Goal: Transaction & Acquisition: Book appointment/travel/reservation

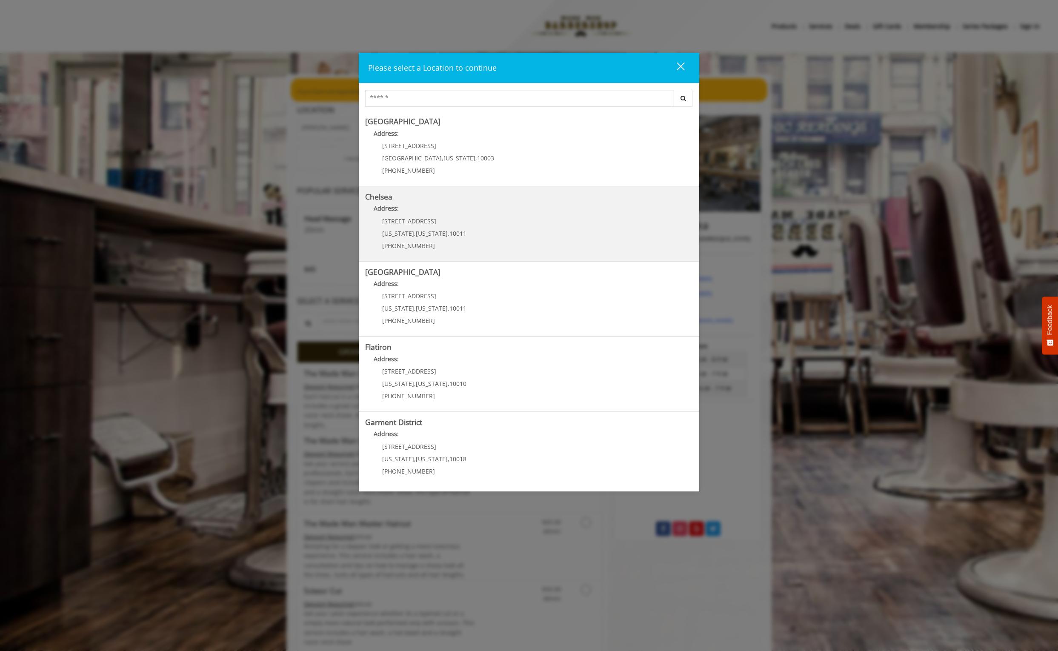
click at [421, 217] on link "Chelsea Address: 169/170 W 23rd St New York , New York , 10011 (917) 639-3902" at bounding box center [529, 224] width 328 height 62
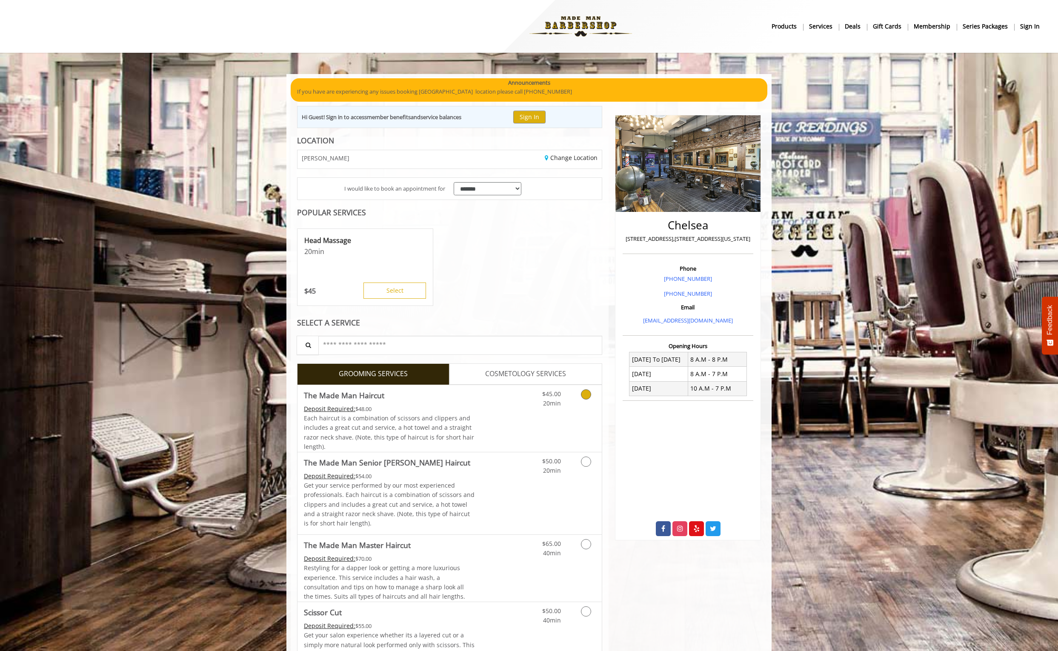
click at [587, 394] on icon "Grooming services" at bounding box center [586, 394] width 10 height 10
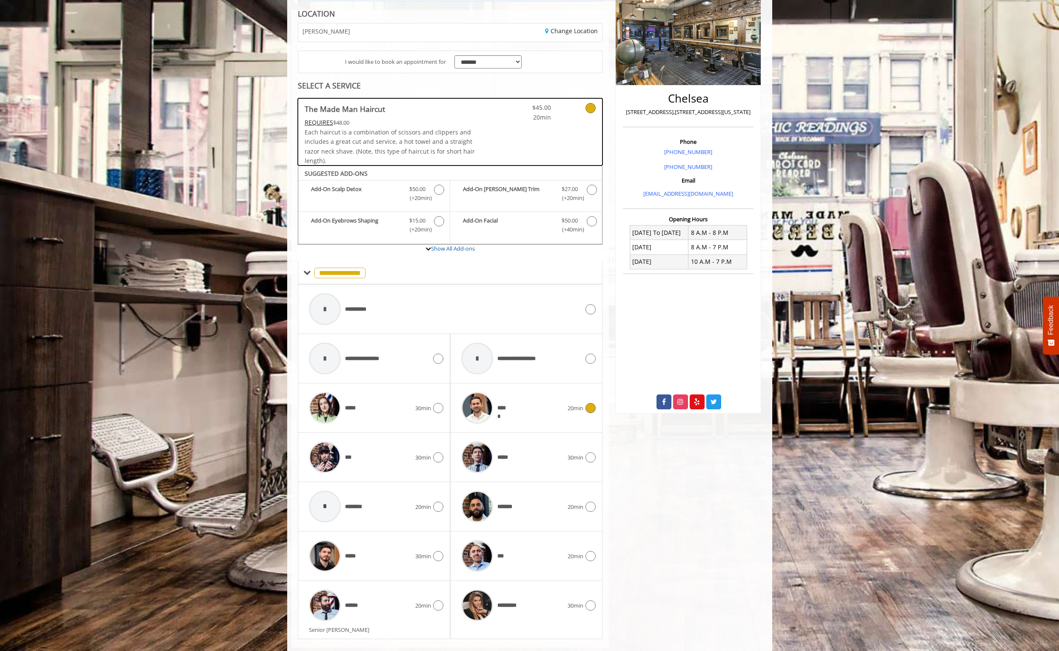
scroll to position [145, 0]
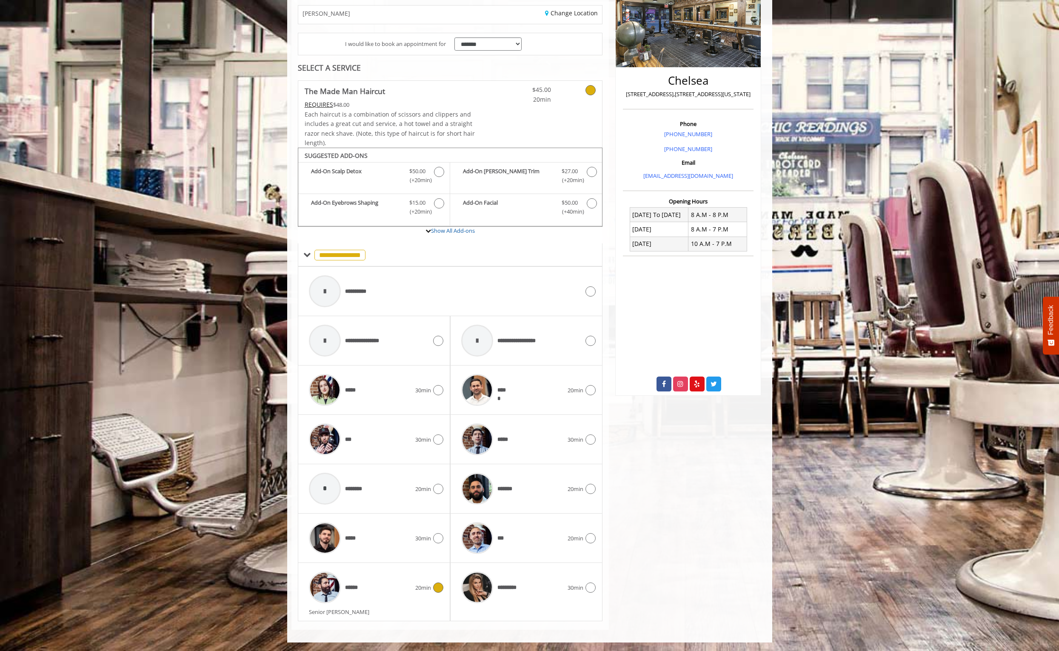
click at [434, 587] on icon at bounding box center [438, 587] width 10 height 10
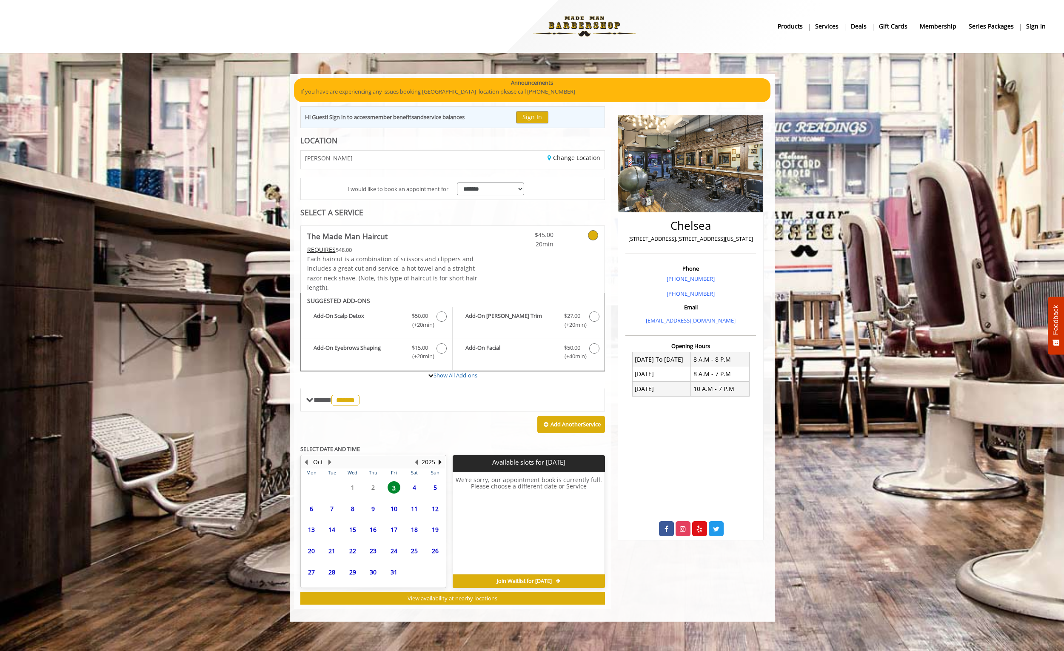
click at [372, 507] on span "9" at bounding box center [373, 508] width 13 height 12
click at [357, 508] on td "8" at bounding box center [352, 501] width 20 height 17
click at [374, 504] on span "9" at bounding box center [373, 501] width 13 height 12
click at [351, 516] on span "15" at bounding box center [352, 518] width 13 height 12
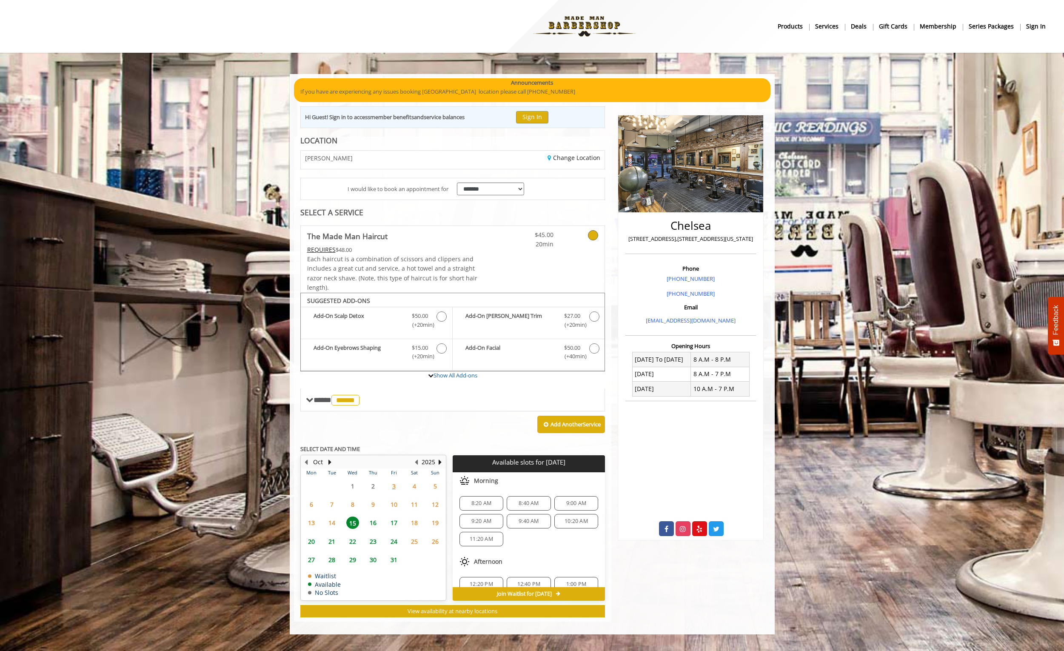
click at [374, 502] on span "9" at bounding box center [373, 504] width 13 height 12
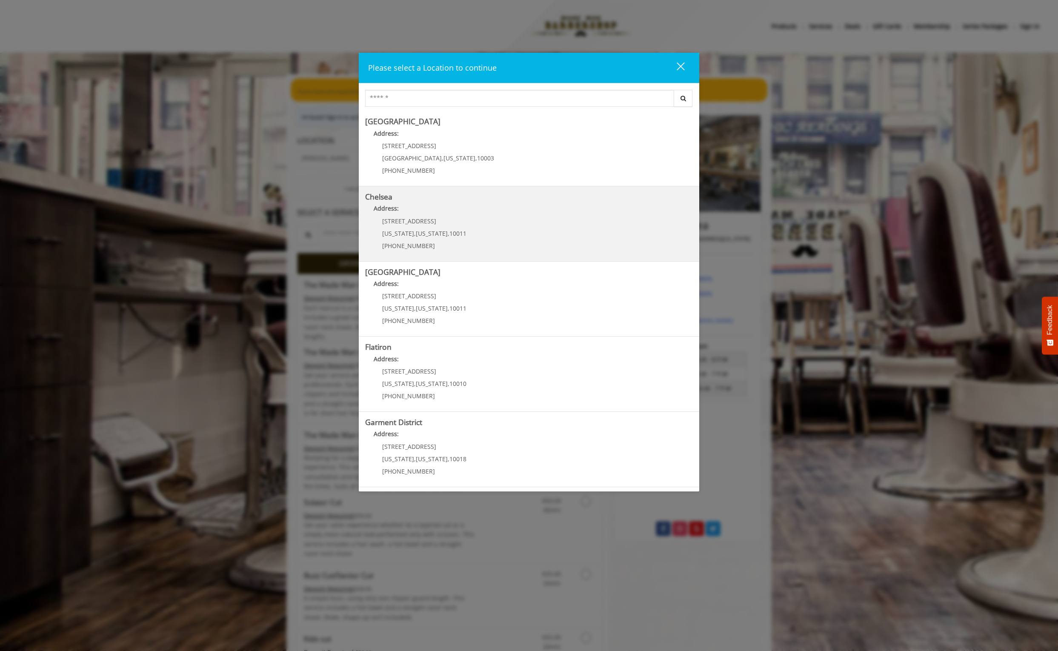
click at [460, 223] on div "169/170 W 23rd St New York , New York , 10011 (917) 639-3902" at bounding box center [417, 236] width 105 height 37
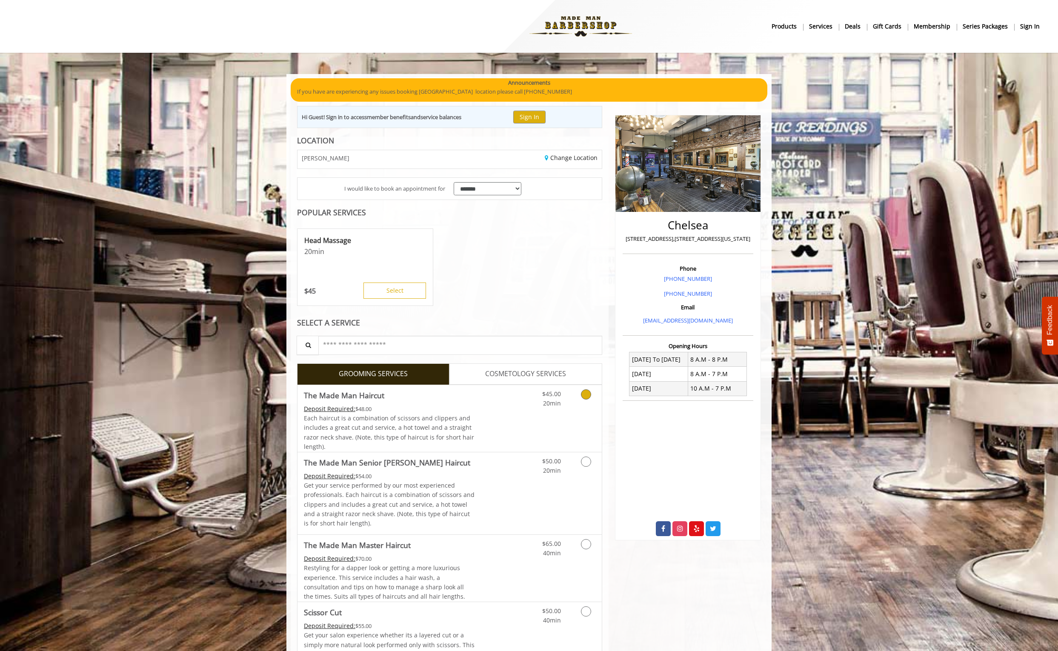
drag, startPoint x: 0, startPoint y: 0, endPoint x: 512, endPoint y: 435, distance: 671.5
click at [512, 435] on link "Discounted Price" at bounding box center [500, 418] width 51 height 67
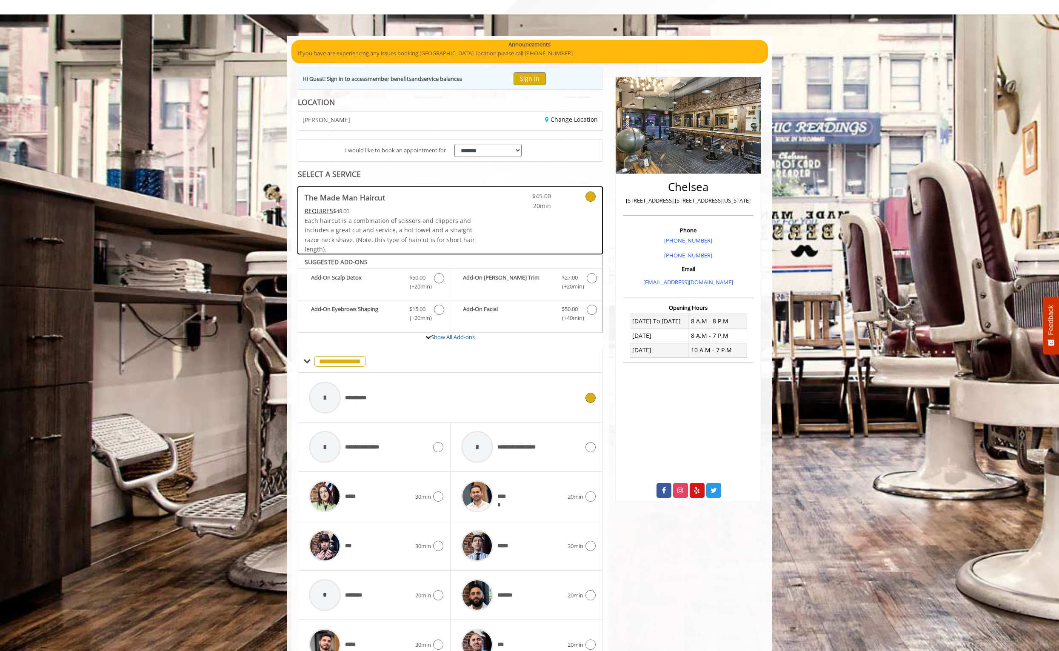
scroll to position [145, 0]
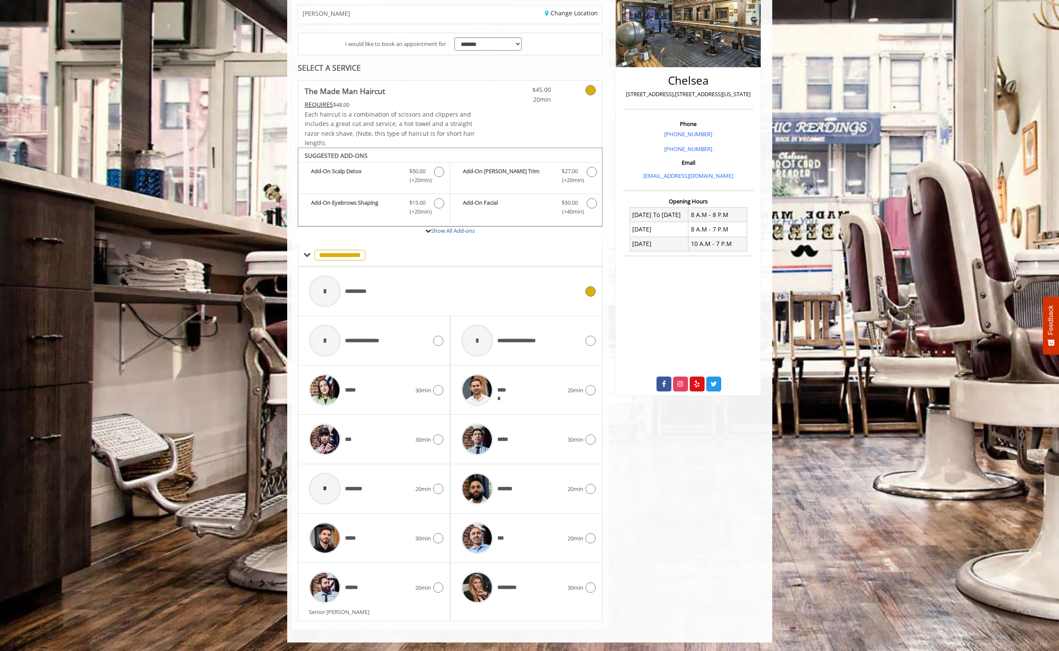
click at [342, 292] on div at bounding box center [325, 291] width 40 height 40
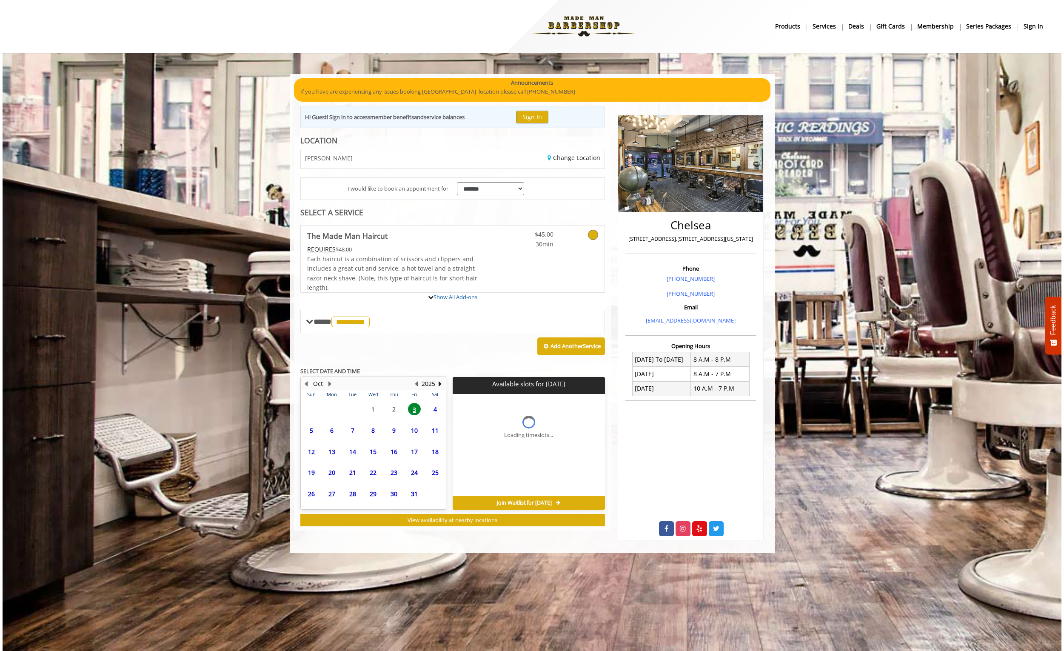
scroll to position [0, 0]
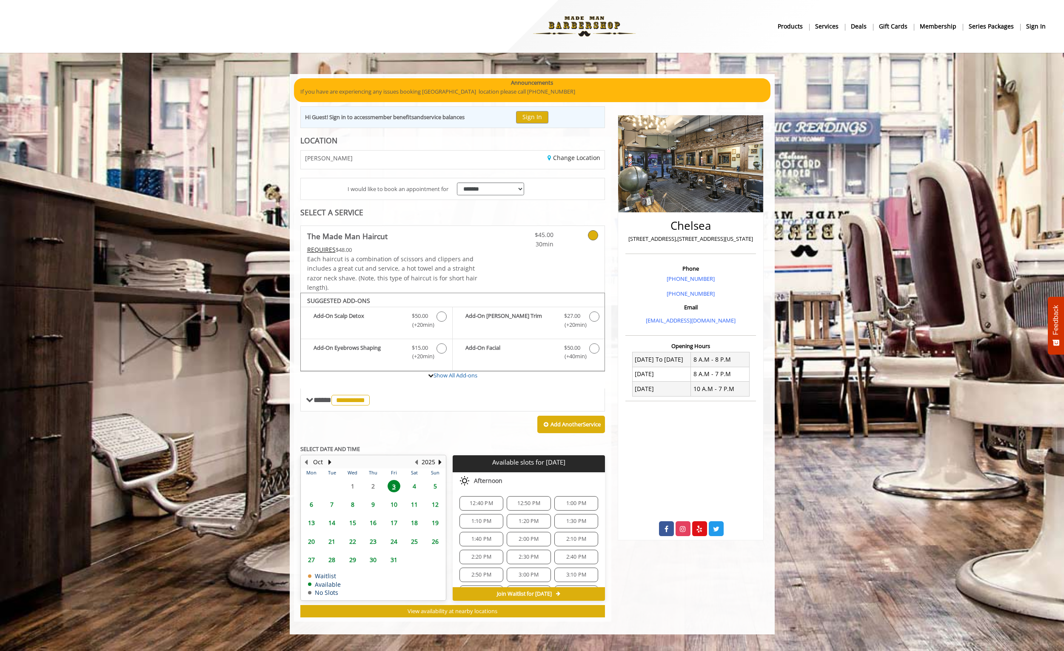
click at [371, 505] on span "9" at bounding box center [373, 504] width 13 height 12
click at [481, 527] on span "2:00 PM" at bounding box center [481, 527] width 20 height 7
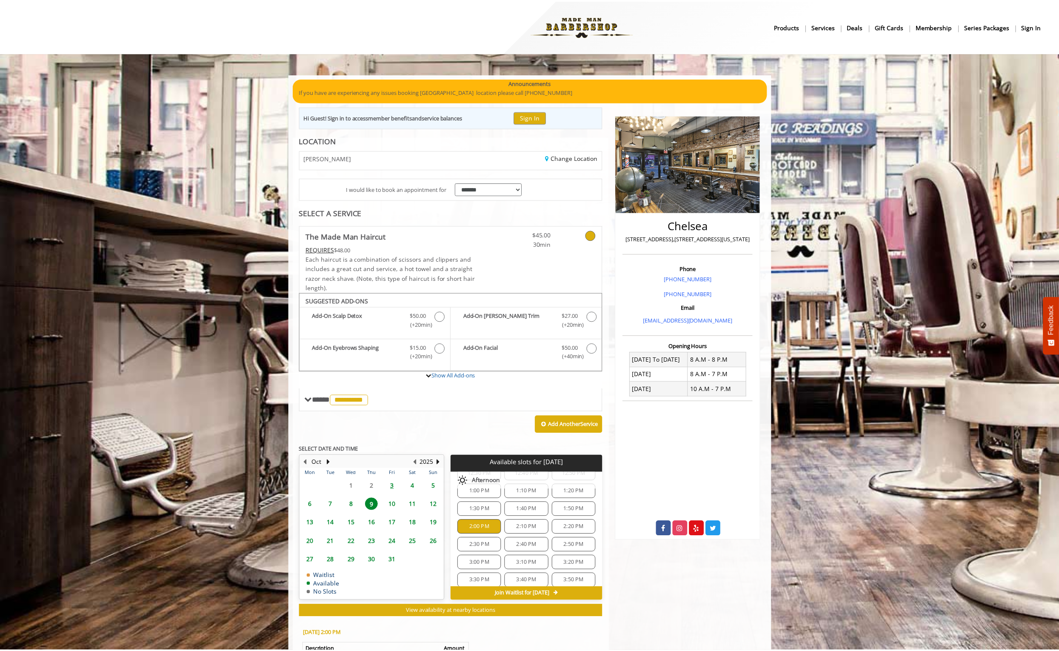
scroll to position [146, 0]
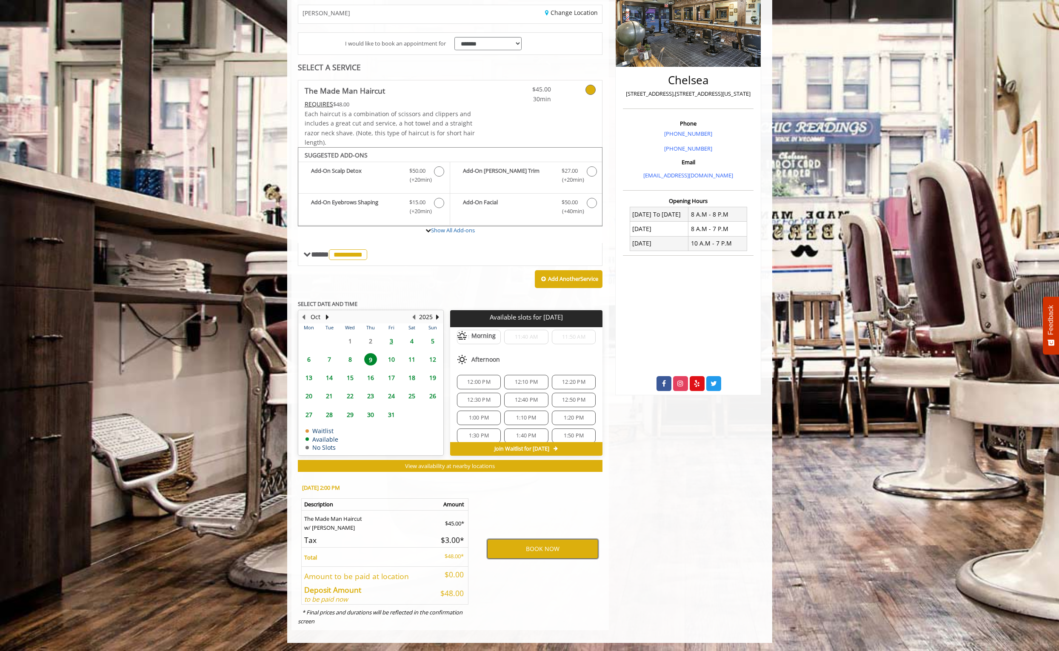
click at [553, 545] on button "BOOK NOW" at bounding box center [542, 549] width 111 height 20
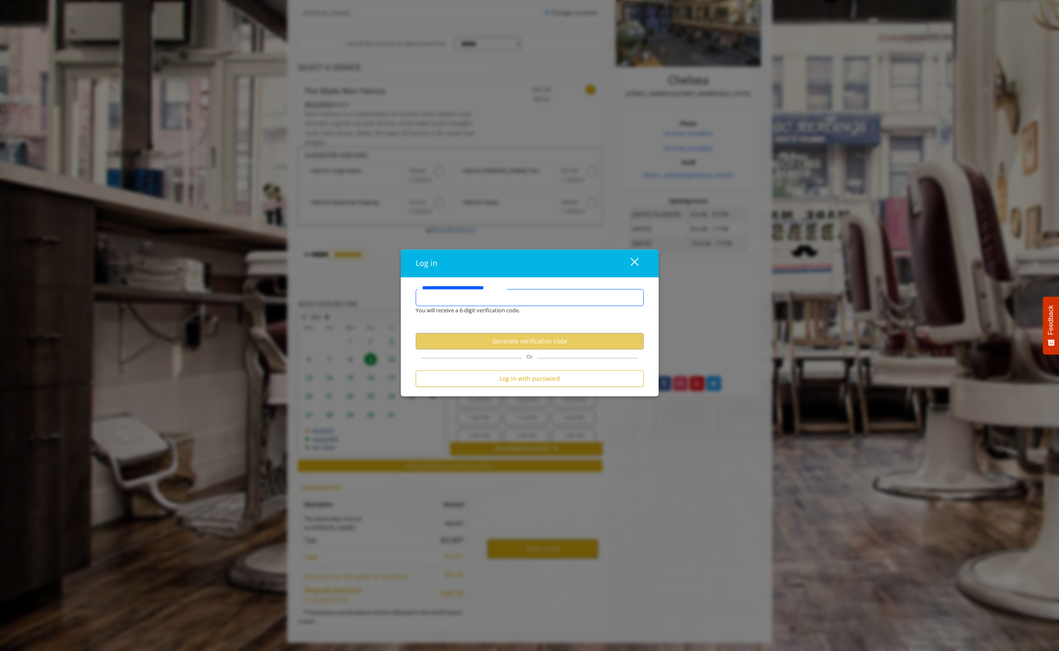
click at [517, 294] on input "**********" at bounding box center [530, 297] width 228 height 17
click at [474, 299] on input "**********" at bounding box center [530, 297] width 228 height 17
click at [635, 261] on div "close dialog" at bounding box center [634, 262] width 8 height 8
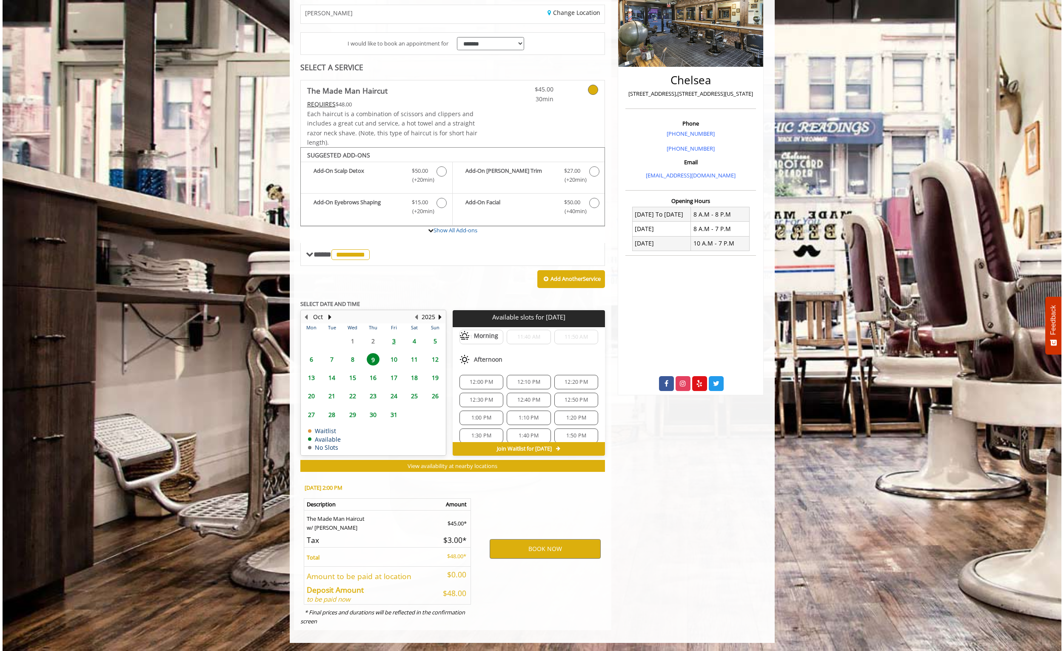
scroll to position [0, 0]
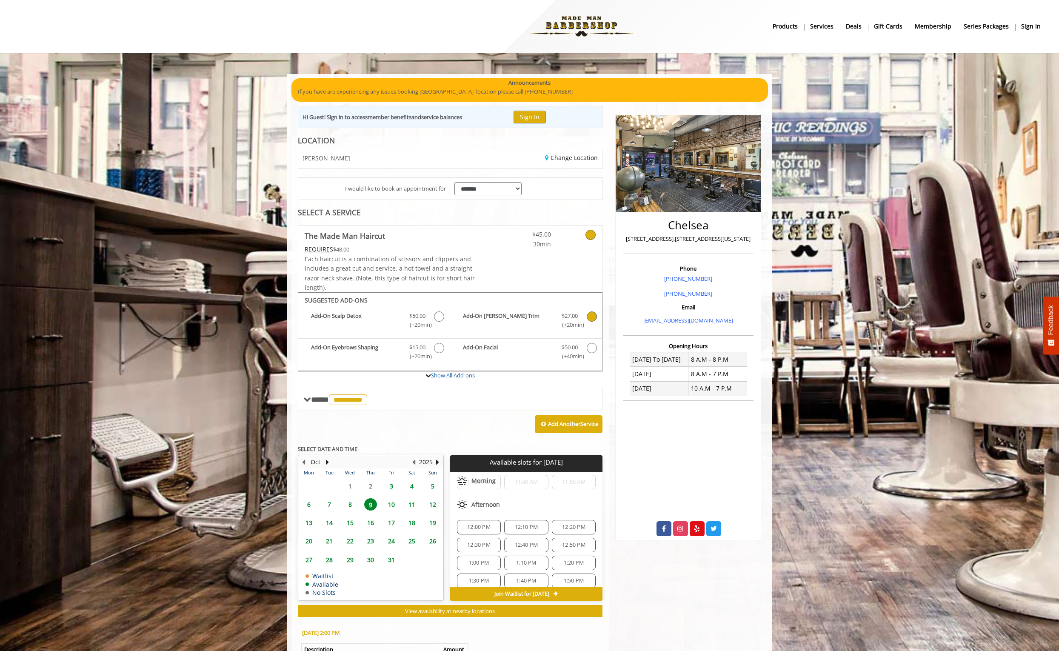
click at [532, 322] on b "Add-On [PERSON_NAME] Trim" at bounding box center [508, 320] width 90 height 18
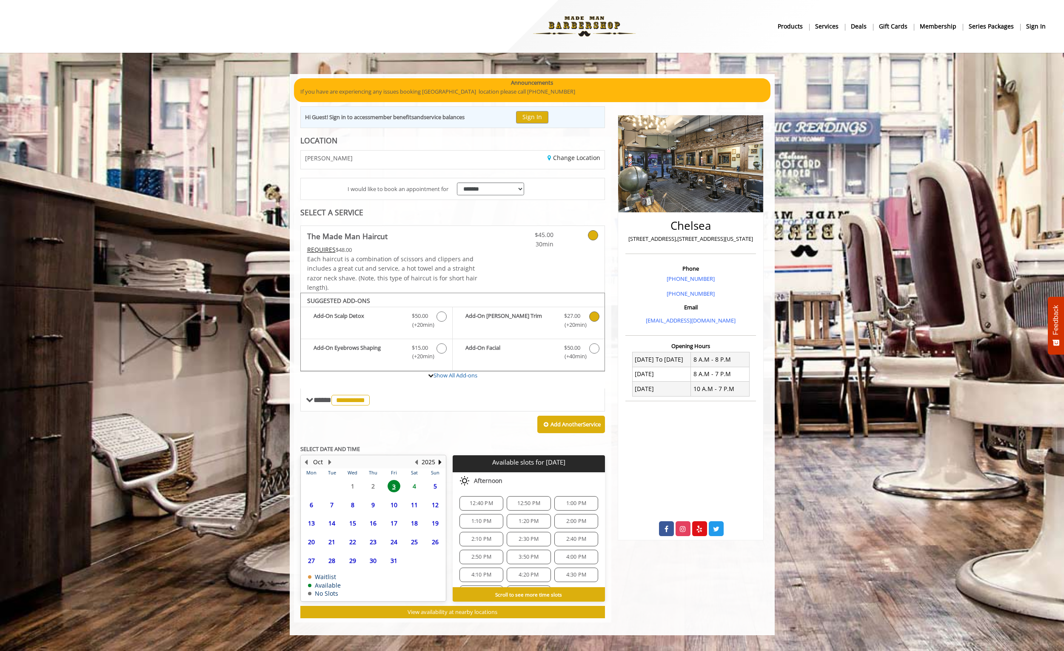
click at [593, 315] on icon "The Made Man Haircut Add-onS" at bounding box center [594, 316] width 10 height 10
click at [373, 504] on span "9" at bounding box center [373, 504] width 13 height 12
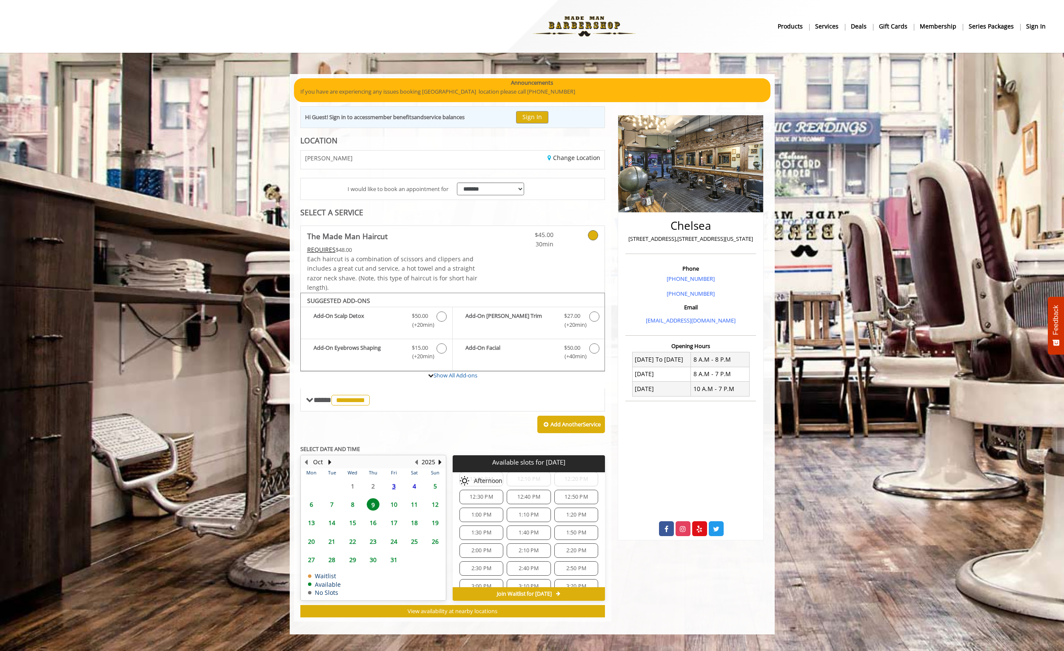
scroll to position [195, 0]
click at [482, 550] on span "2:00 PM" at bounding box center [481, 550] width 20 height 7
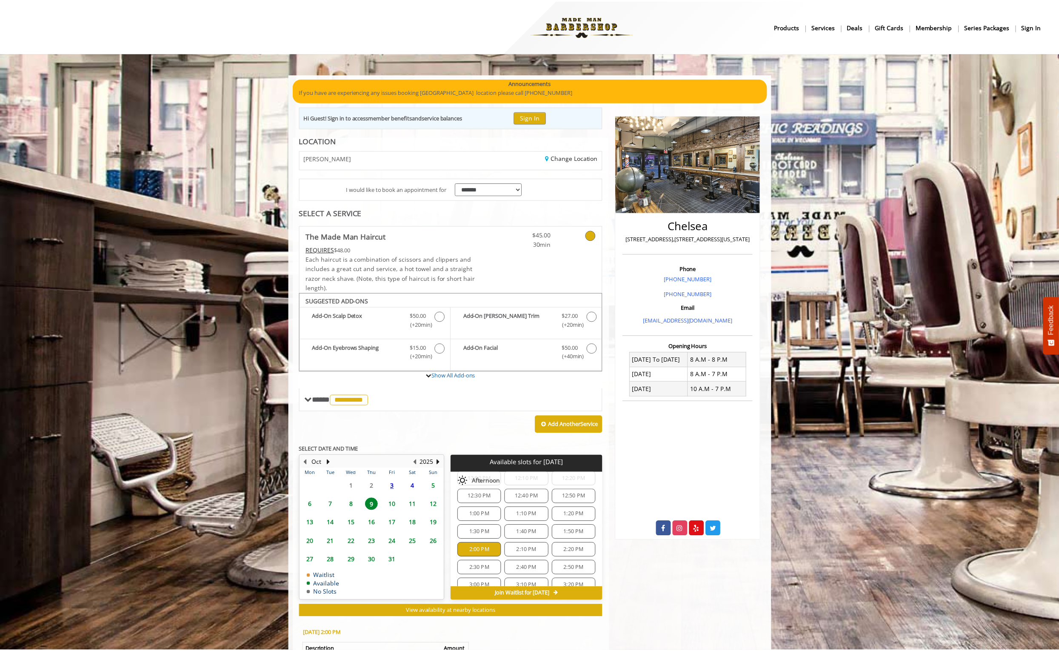
scroll to position [123, 0]
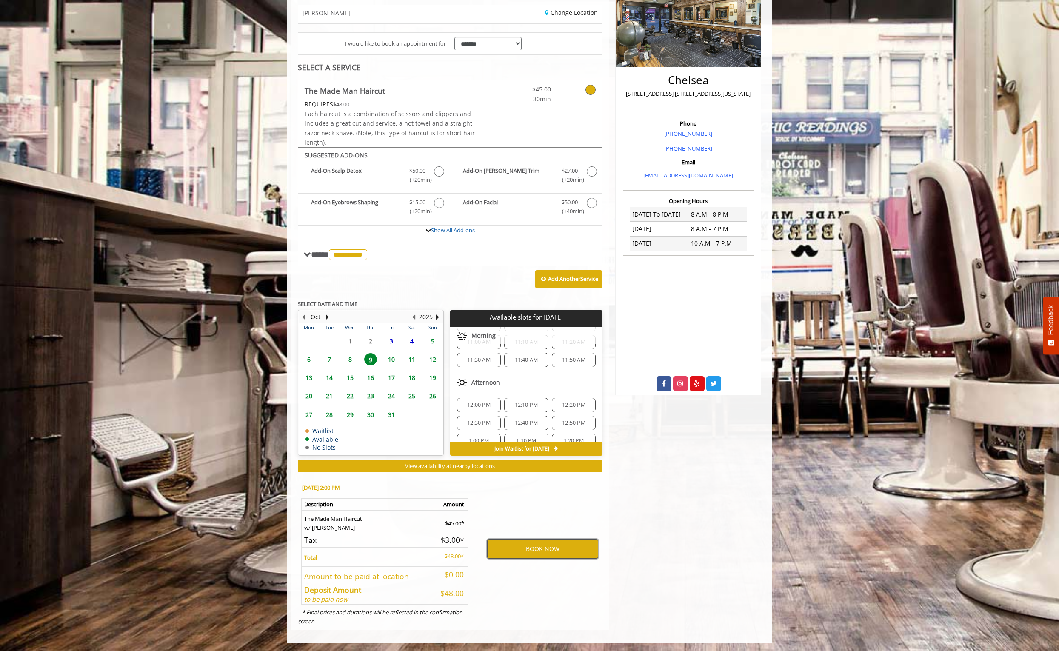
click at [530, 549] on button "BOOK NOW" at bounding box center [542, 549] width 111 height 20
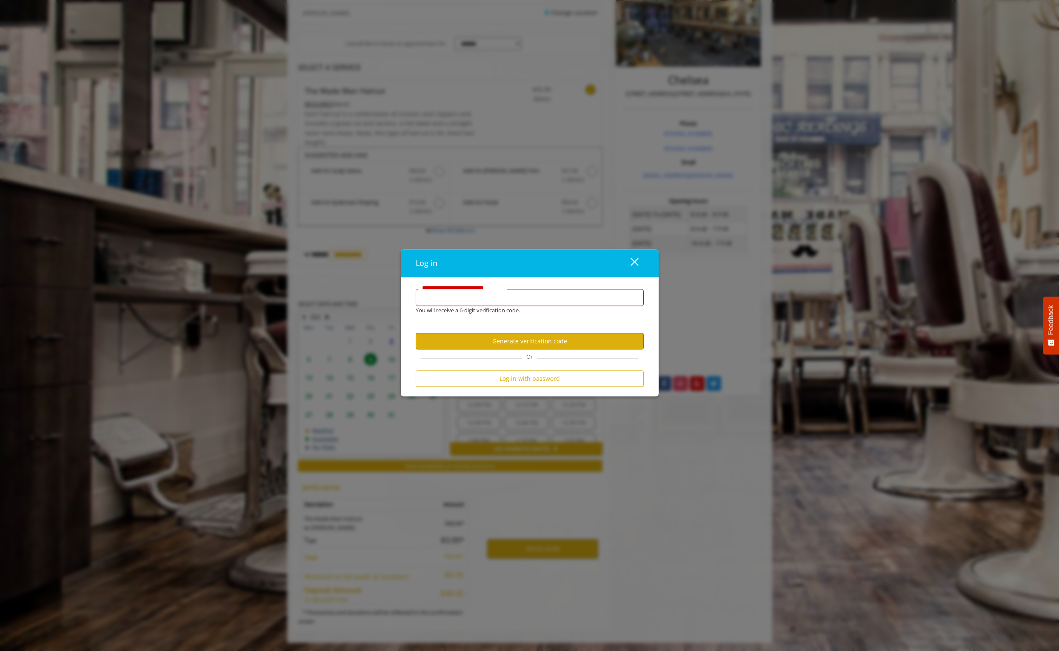
click at [480, 295] on input "**********" at bounding box center [530, 297] width 228 height 17
click at [529, 382] on button "Log in with password" at bounding box center [530, 379] width 228 height 17
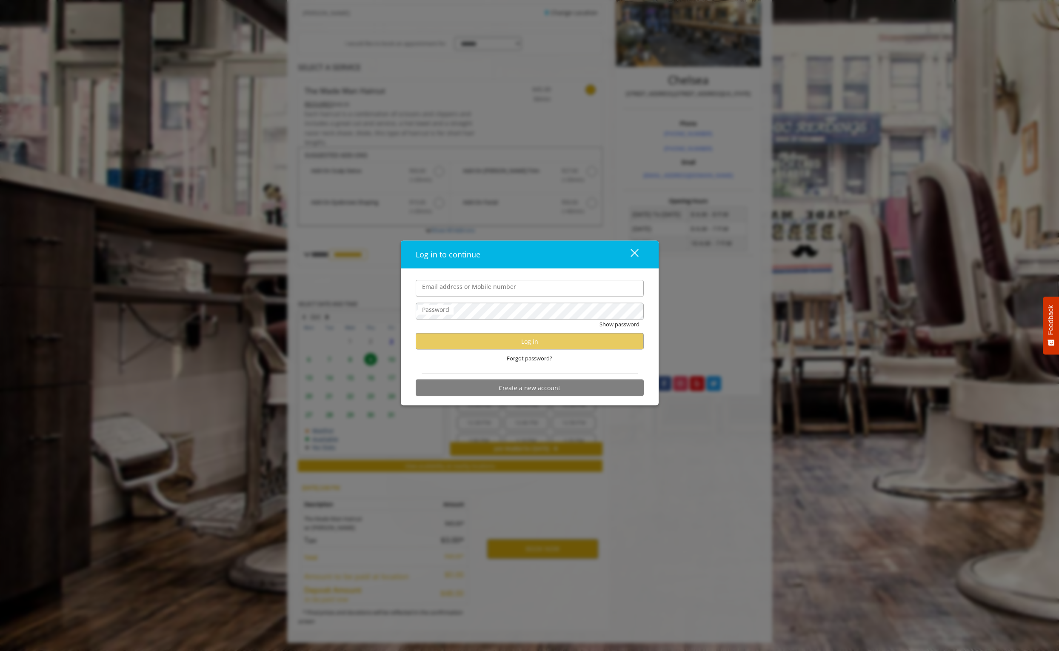
click at [470, 283] on input "Email address or Mobile number" at bounding box center [530, 288] width 228 height 17
type input "**********"
click at [599, 320] on button "Show password" at bounding box center [619, 324] width 40 height 9
click at [523, 340] on button "Log in" at bounding box center [530, 341] width 228 height 17
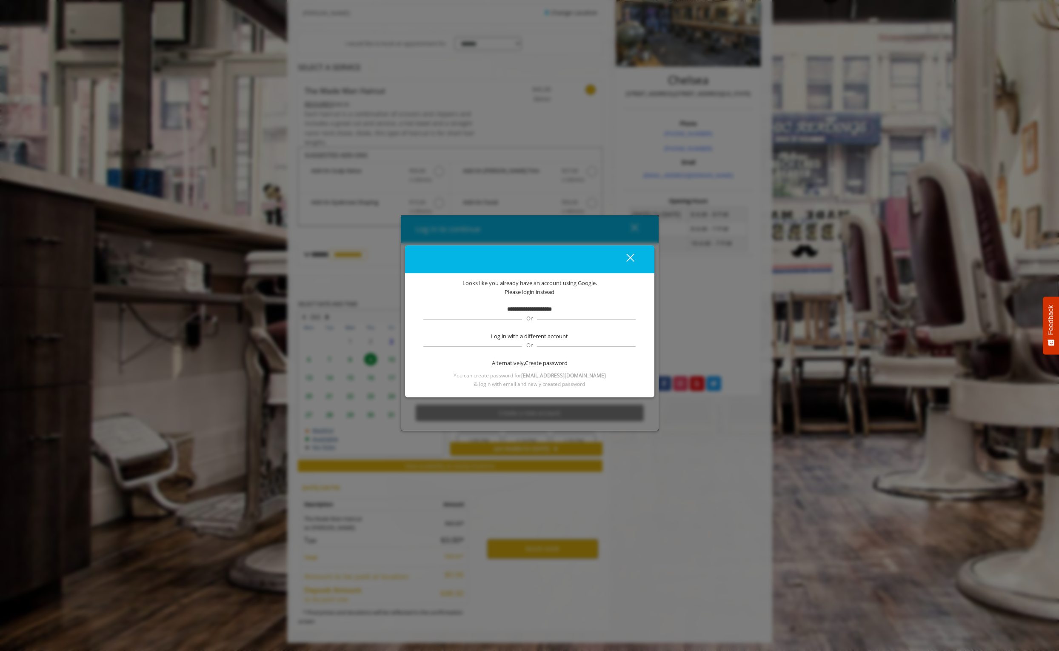
click at [533, 311] on b "**********" at bounding box center [529, 309] width 45 height 6
click at [634, 253] on button "close" at bounding box center [624, 259] width 29 height 17
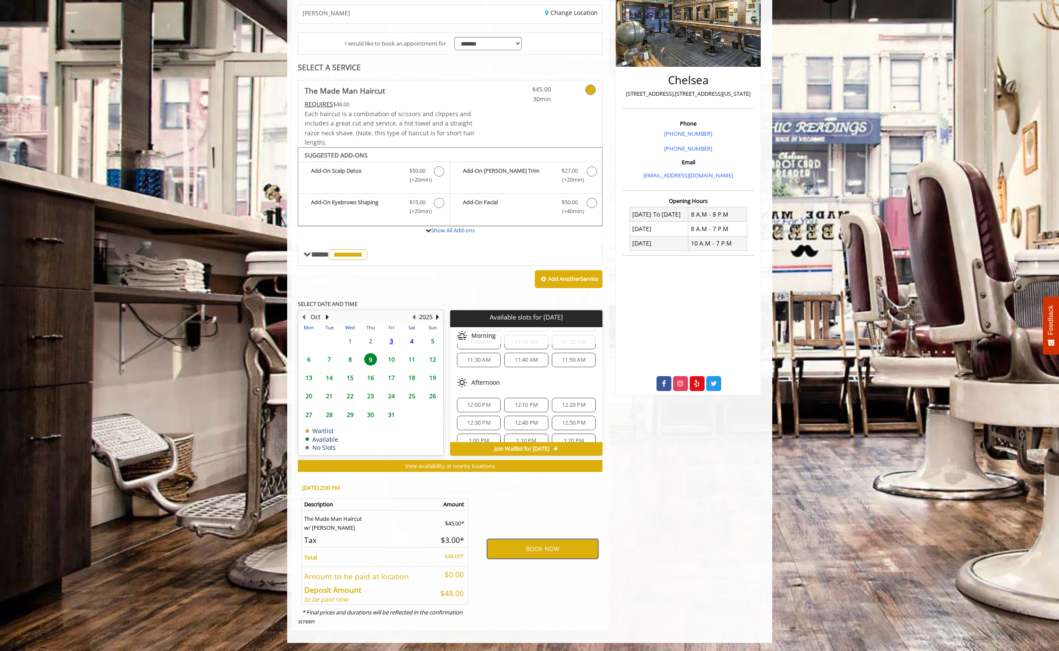
click at [551, 550] on button "BOOK NOW" at bounding box center [542, 549] width 111 height 20
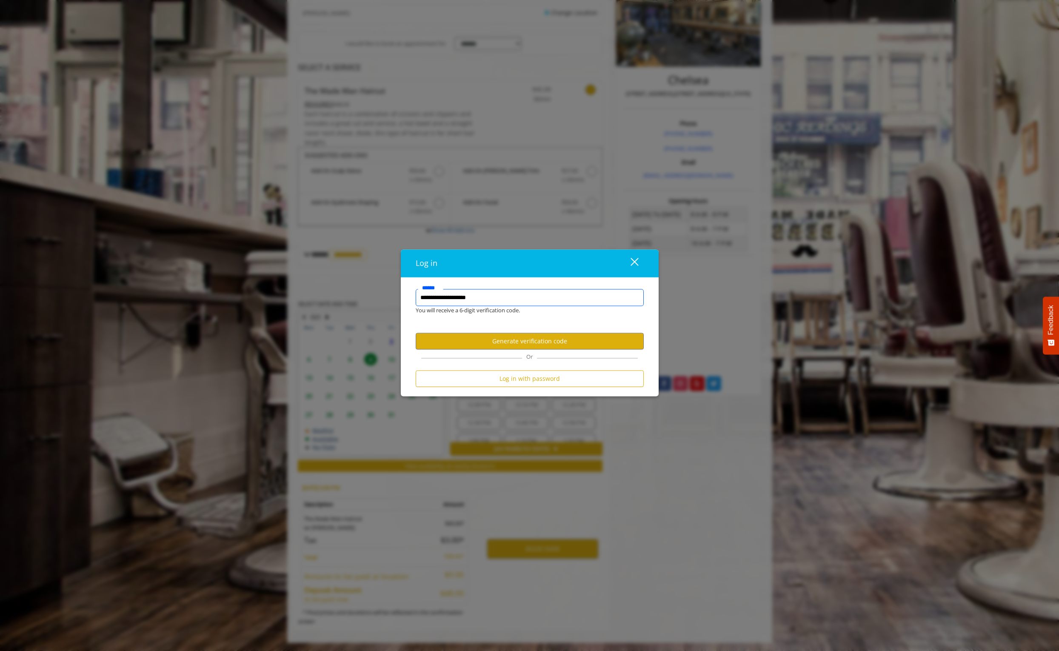
type input "**********"
click at [542, 344] on button "Generate verification code" at bounding box center [530, 341] width 228 height 17
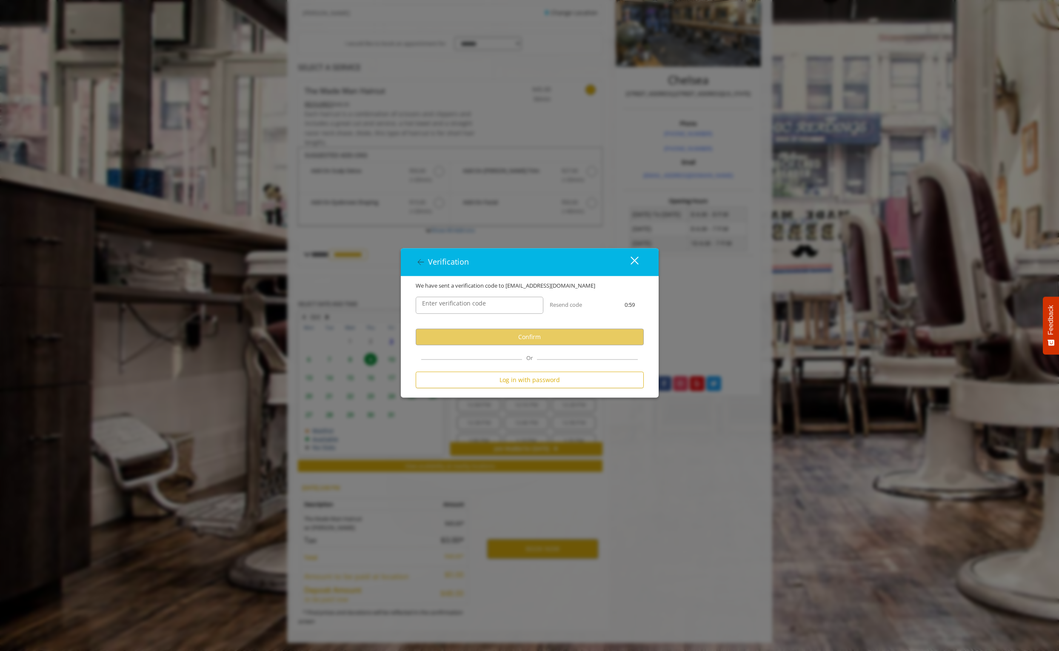
click at [462, 302] on label "Enter verification code" at bounding box center [454, 303] width 72 height 9
click at [462, 302] on input "Enter verification code" at bounding box center [480, 305] width 128 height 17
paste input "******"
type input "******"
click at [495, 340] on button "Confirm" at bounding box center [530, 337] width 228 height 17
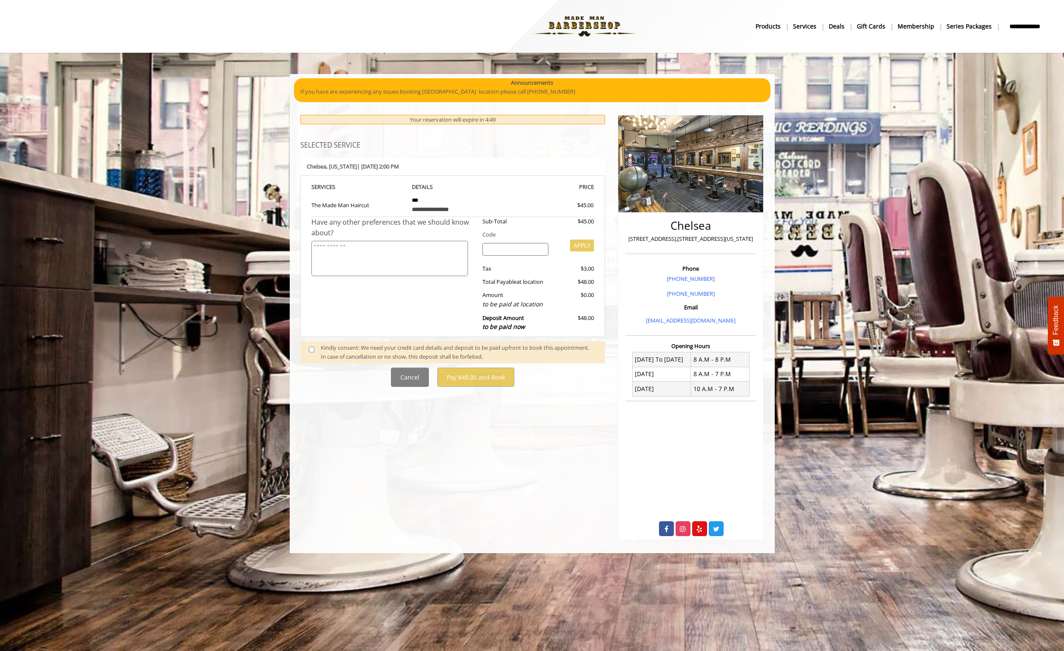
click at [390, 254] on textarea at bounding box center [389, 258] width 157 height 35
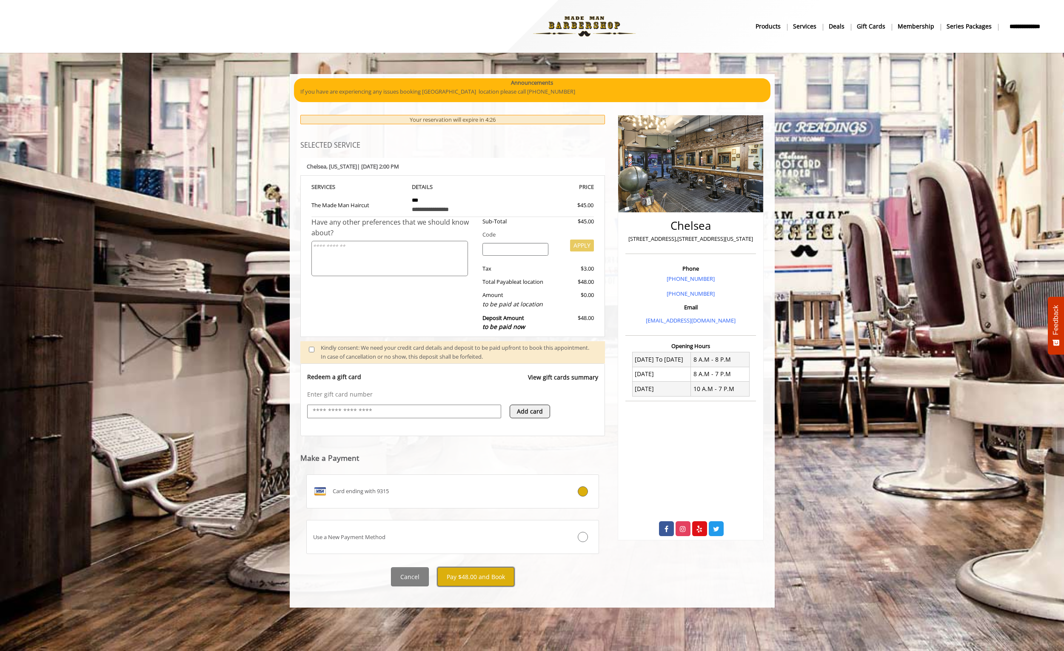
click at [475, 578] on button "Pay $48.00 and Book" at bounding box center [475, 576] width 77 height 19
